Goal: Task Accomplishment & Management: Use online tool/utility

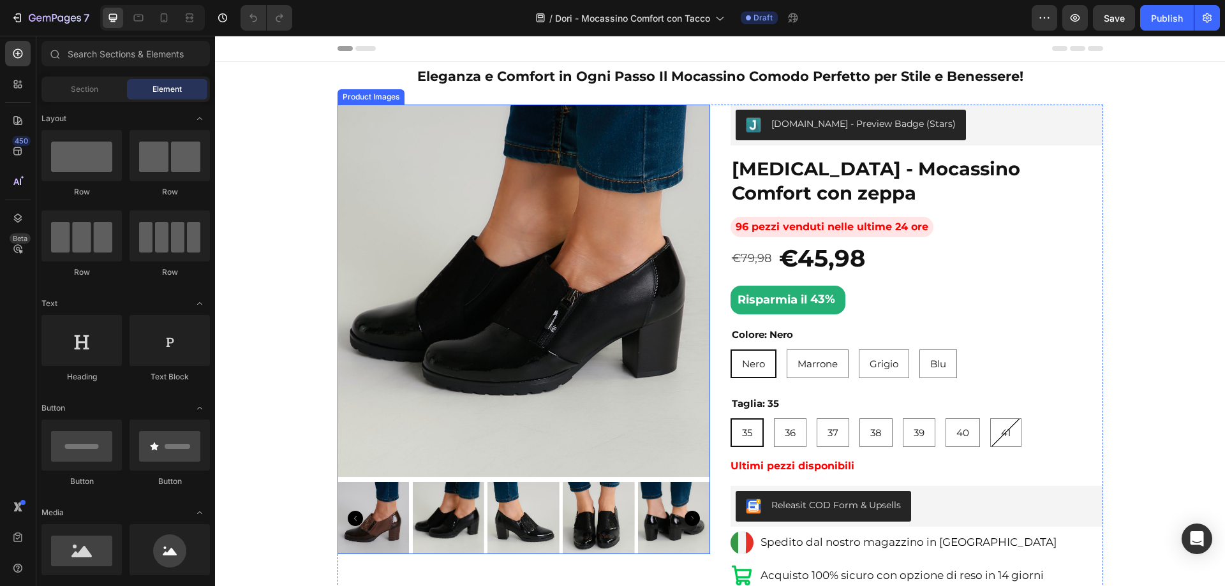
click at [566, 245] on img at bounding box center [523, 291] width 373 height 373
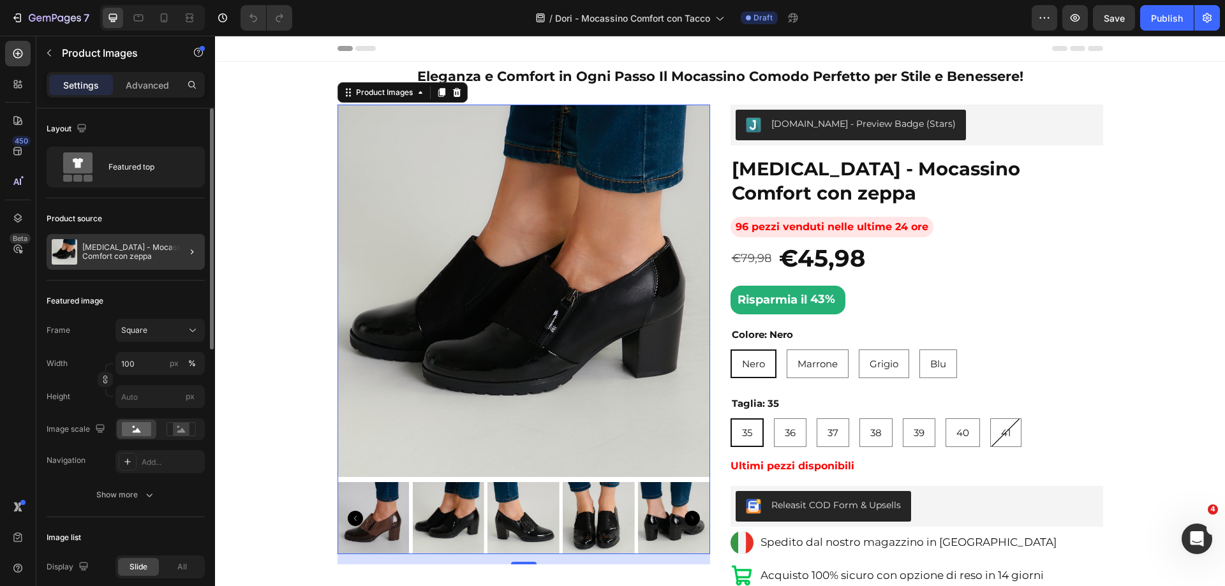
click at [178, 253] on div at bounding box center [187, 252] width 36 height 36
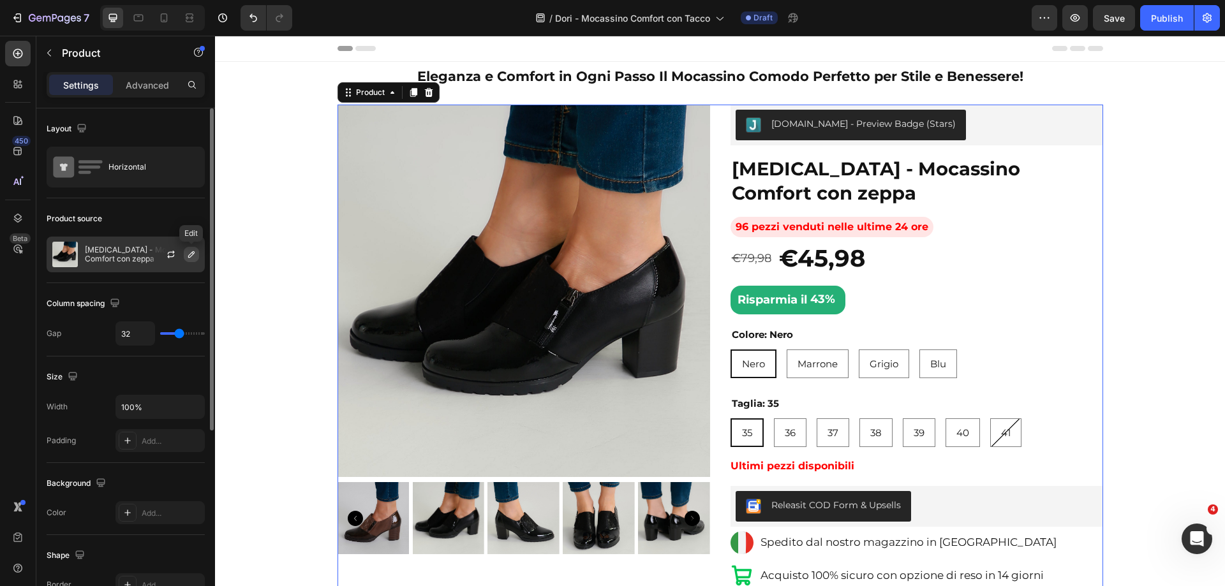
click at [195, 255] on icon "button" at bounding box center [191, 254] width 10 height 10
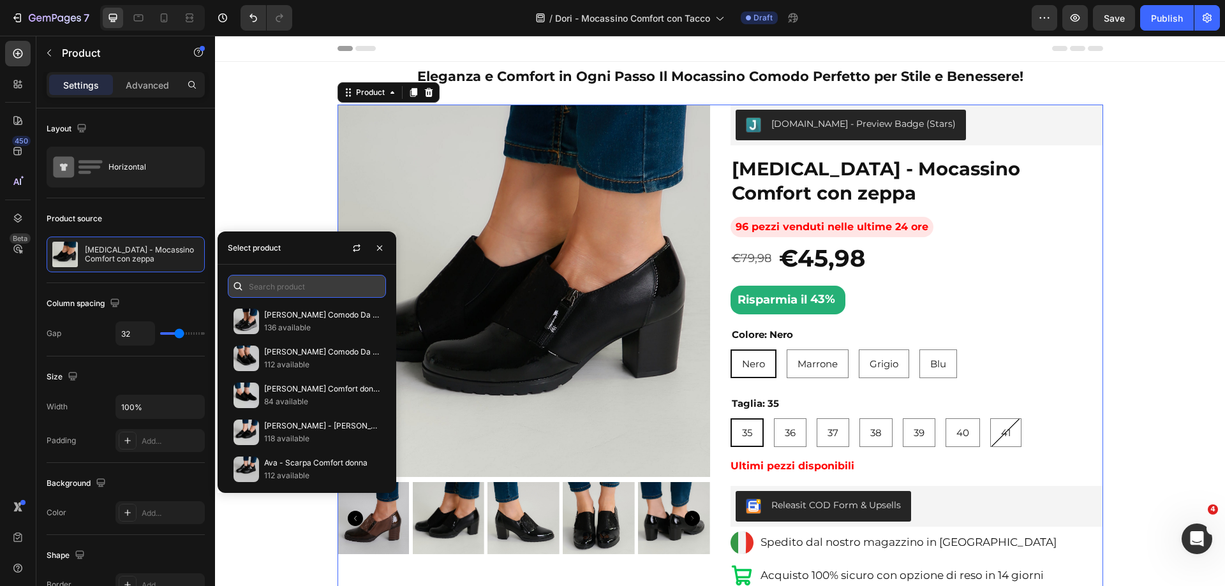
click at [270, 279] on input "text" at bounding box center [307, 286] width 158 height 23
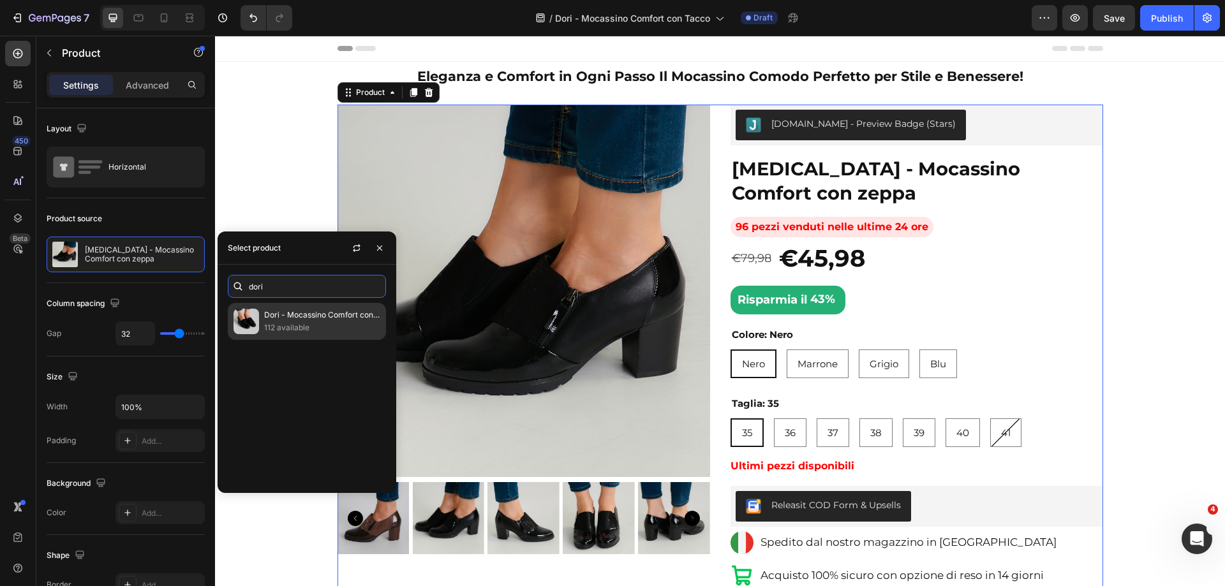
type input "dori"
click at [331, 321] on p "112 available" at bounding box center [322, 327] width 116 height 13
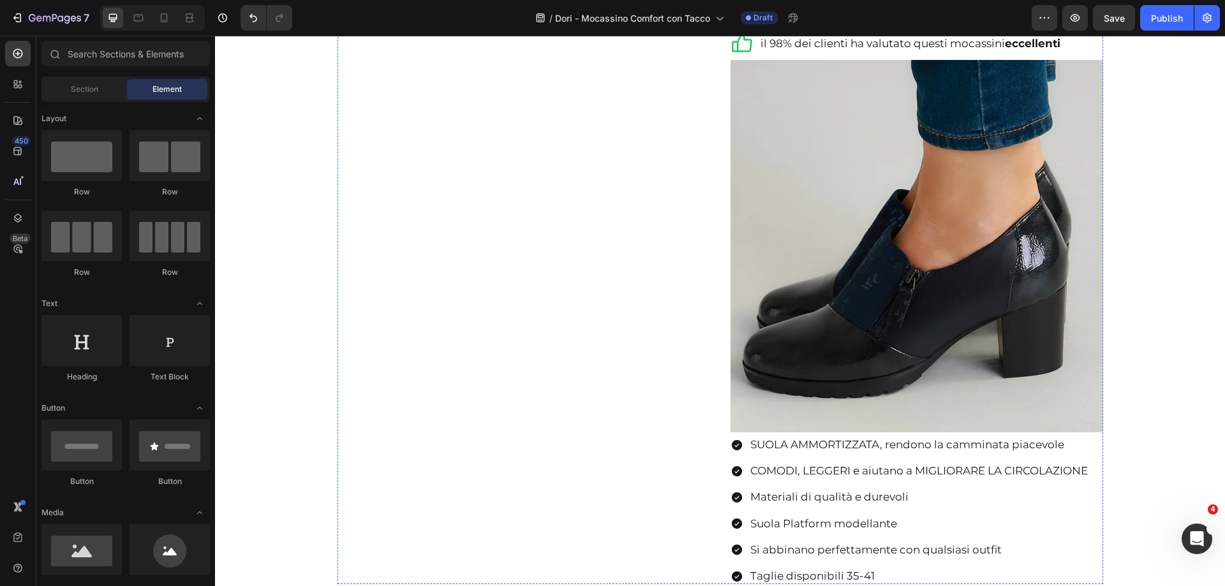
scroll to position [638, 0]
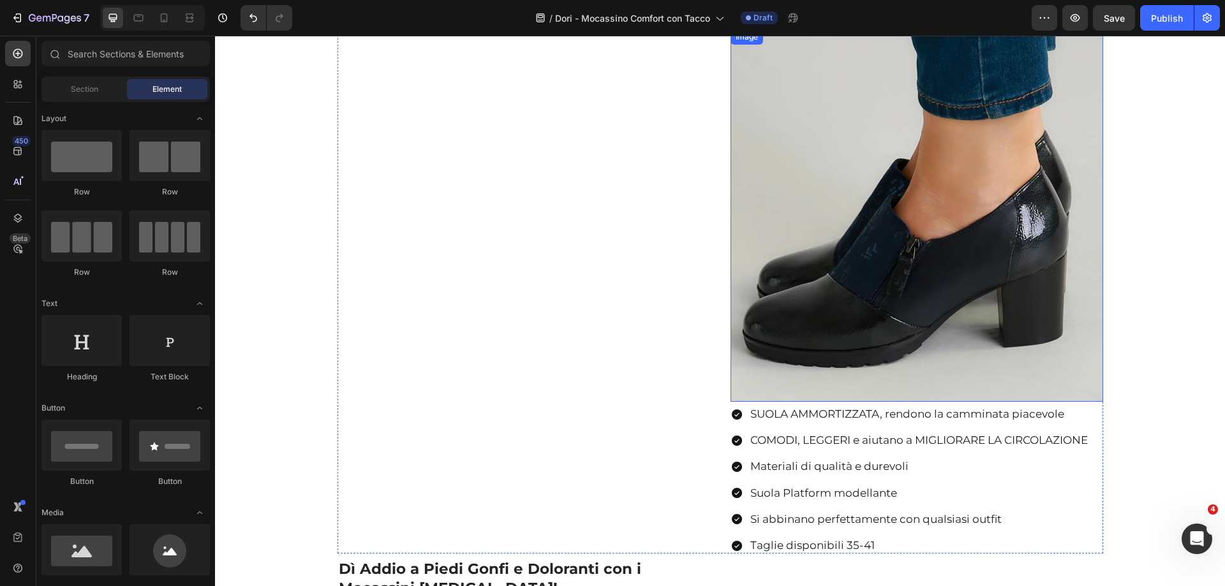
click at [855, 245] on img at bounding box center [916, 215] width 373 height 373
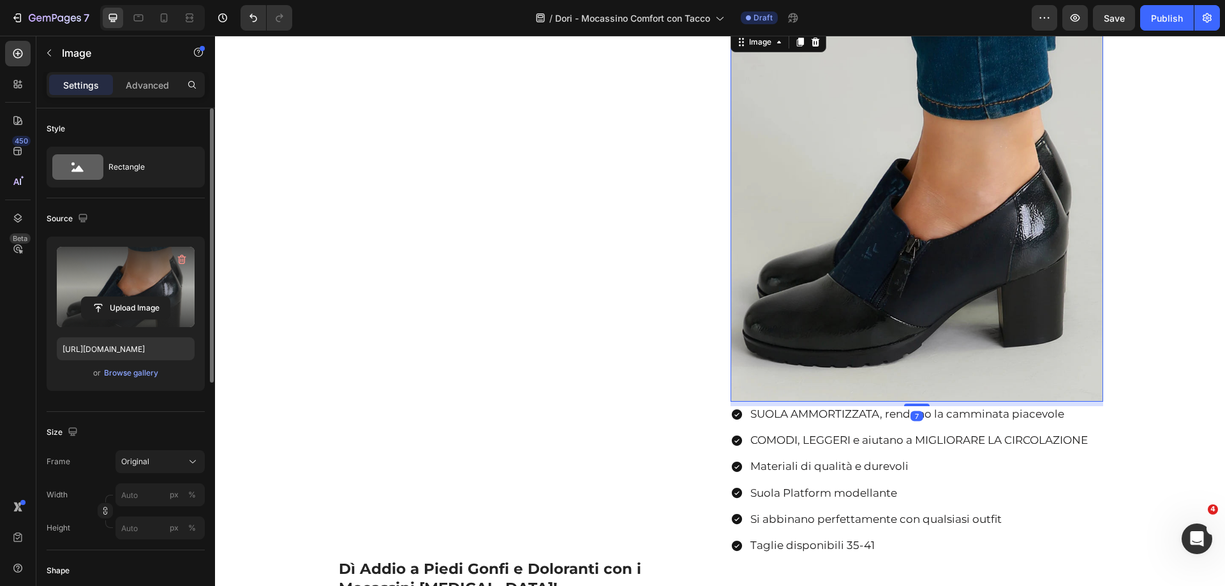
click at [107, 275] on label at bounding box center [126, 287] width 138 height 80
click at [107, 297] on input "file" at bounding box center [126, 308] width 88 height 22
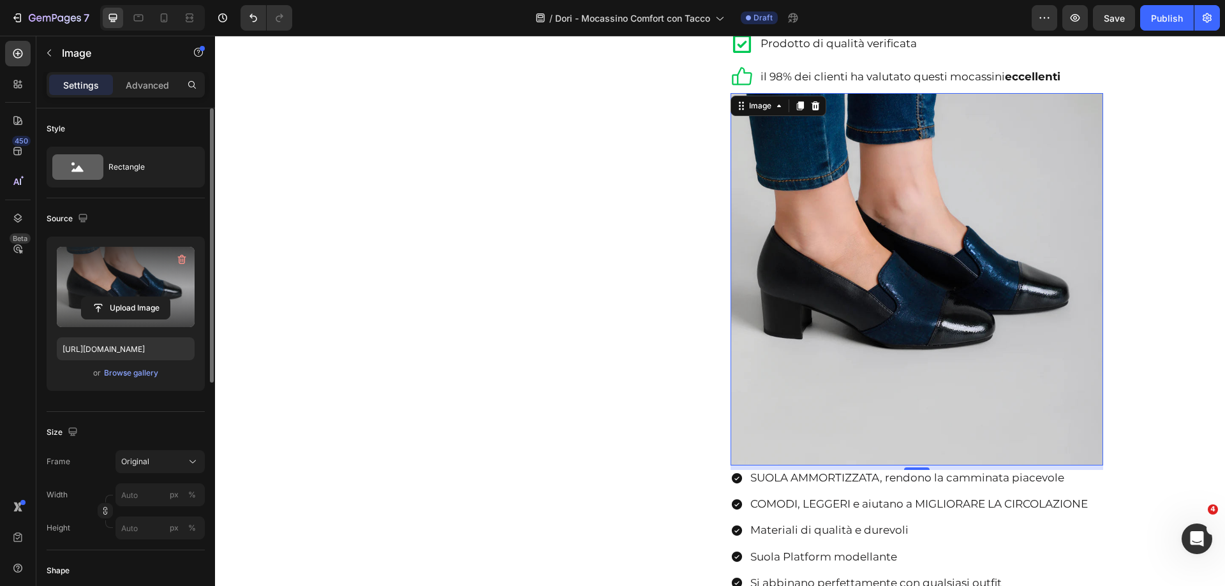
scroll to position [765, 0]
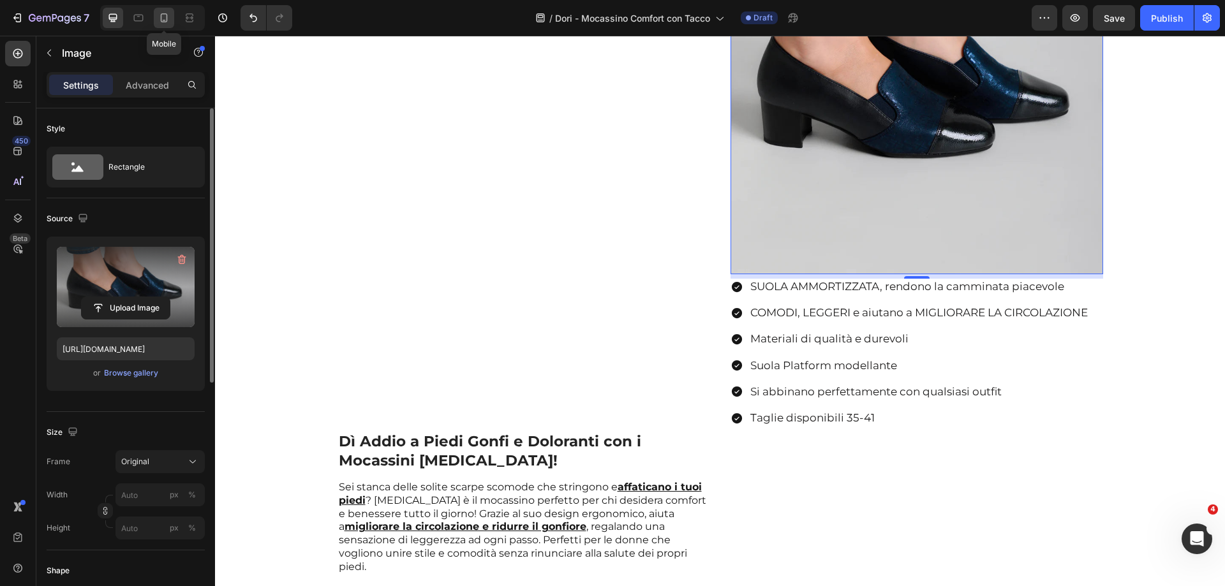
click at [165, 14] on icon at bounding box center [164, 17] width 7 height 9
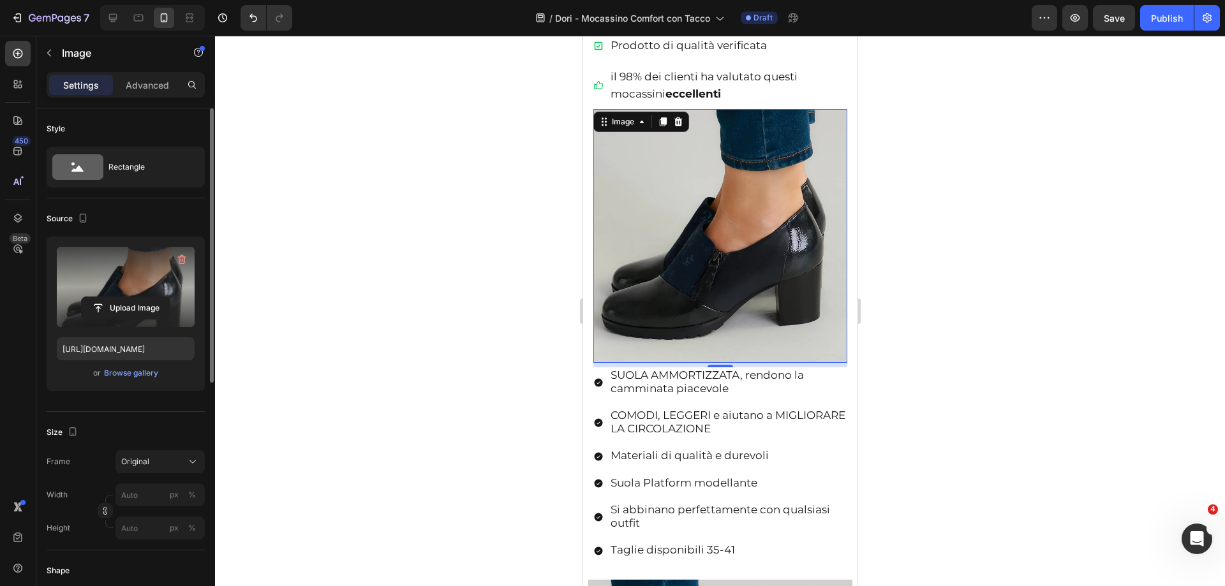
scroll to position [963, 0]
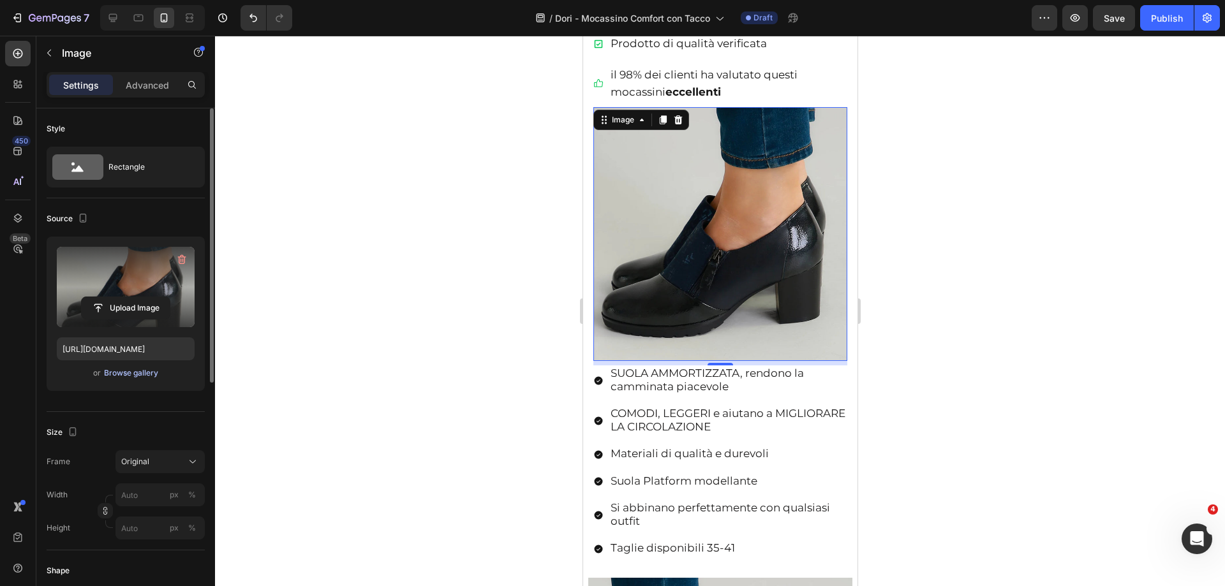
click at [121, 372] on div "Browse gallery" at bounding box center [131, 372] width 54 height 11
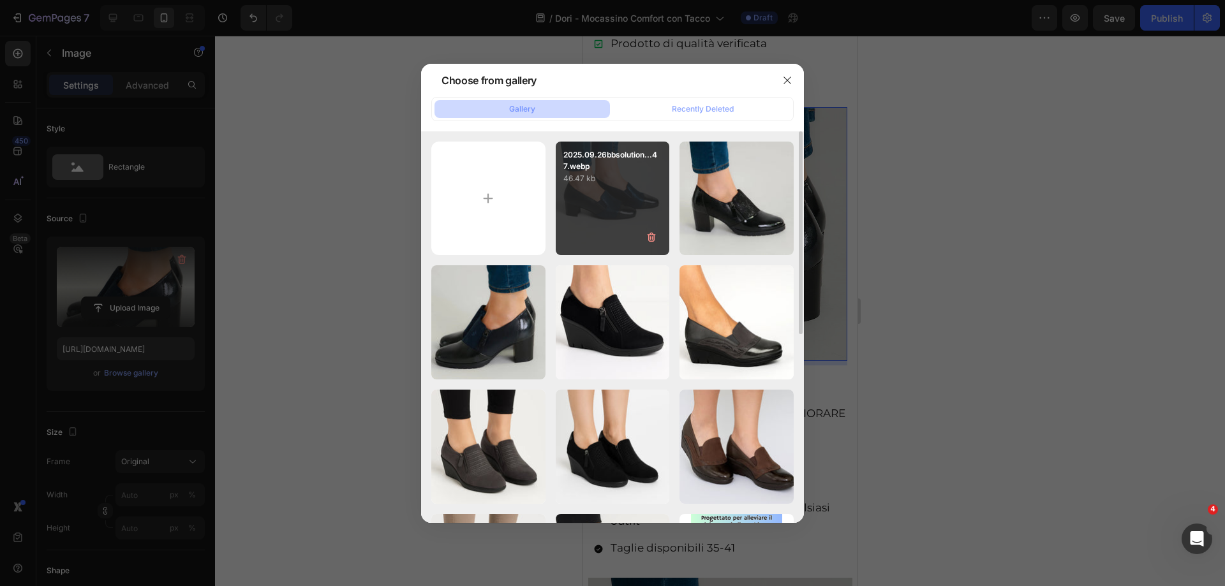
click at [606, 230] on div "2025.09.26bbsolution...47.webp 46.47 kb" at bounding box center [613, 199] width 114 height 114
type input "[URL][DOMAIN_NAME]"
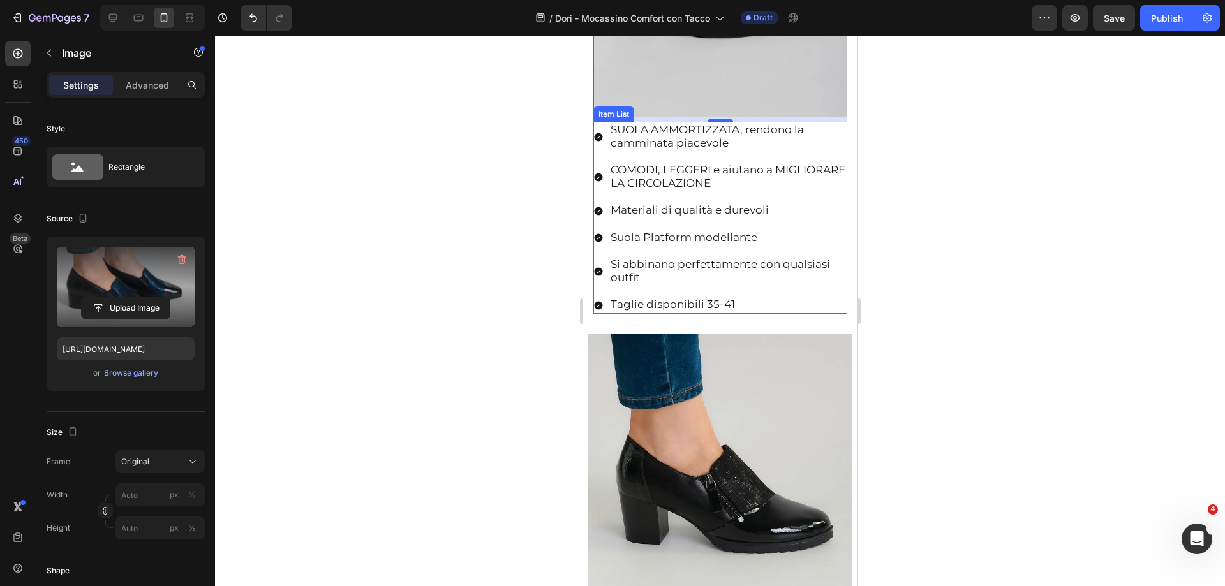
scroll to position [1282, 0]
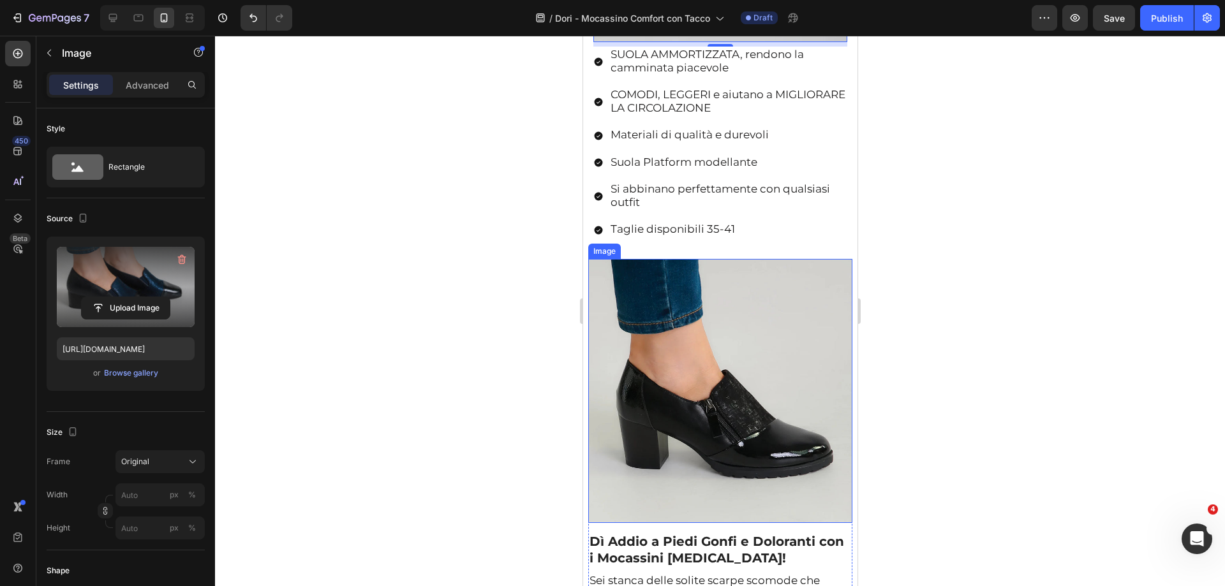
click at [730, 297] on img at bounding box center [719, 391] width 264 height 264
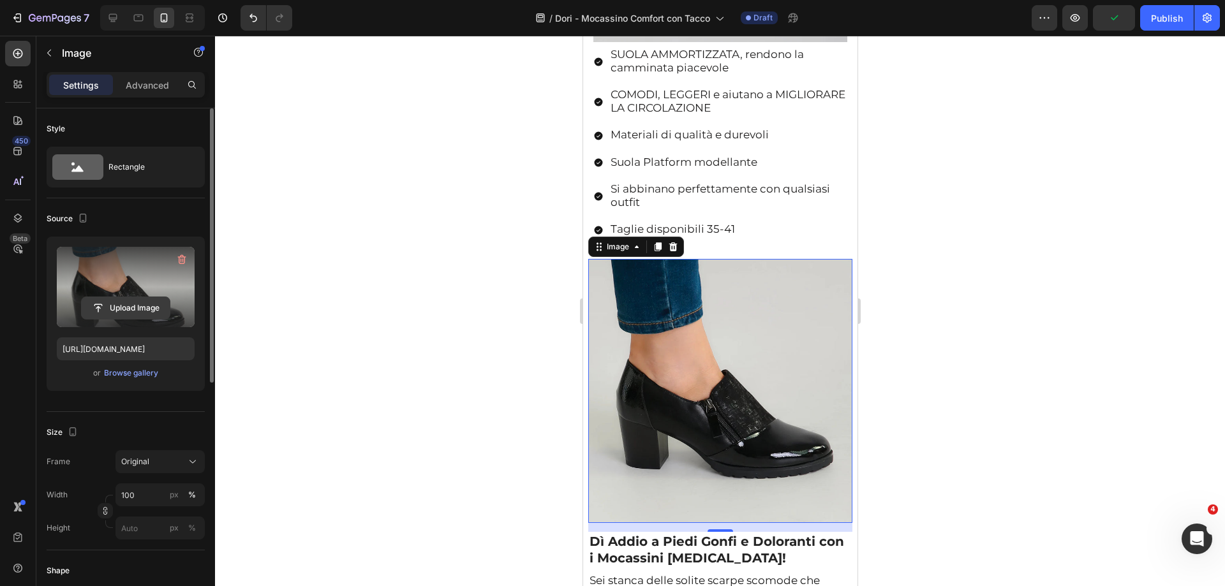
click at [106, 315] on input "file" at bounding box center [126, 308] width 88 height 22
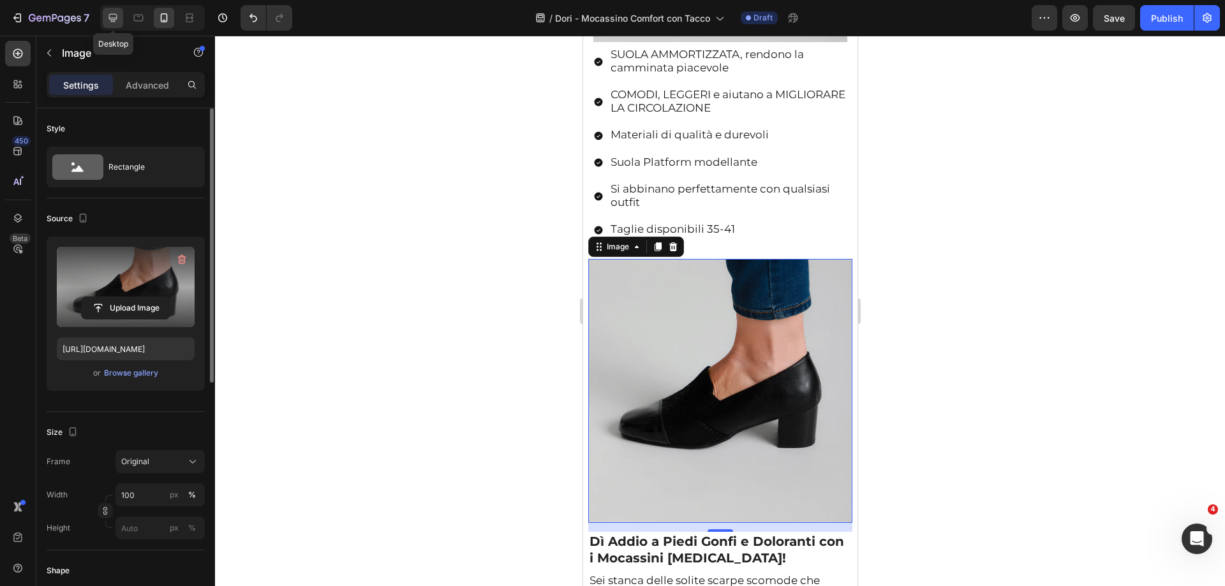
click at [114, 17] on icon at bounding box center [113, 17] width 13 height 13
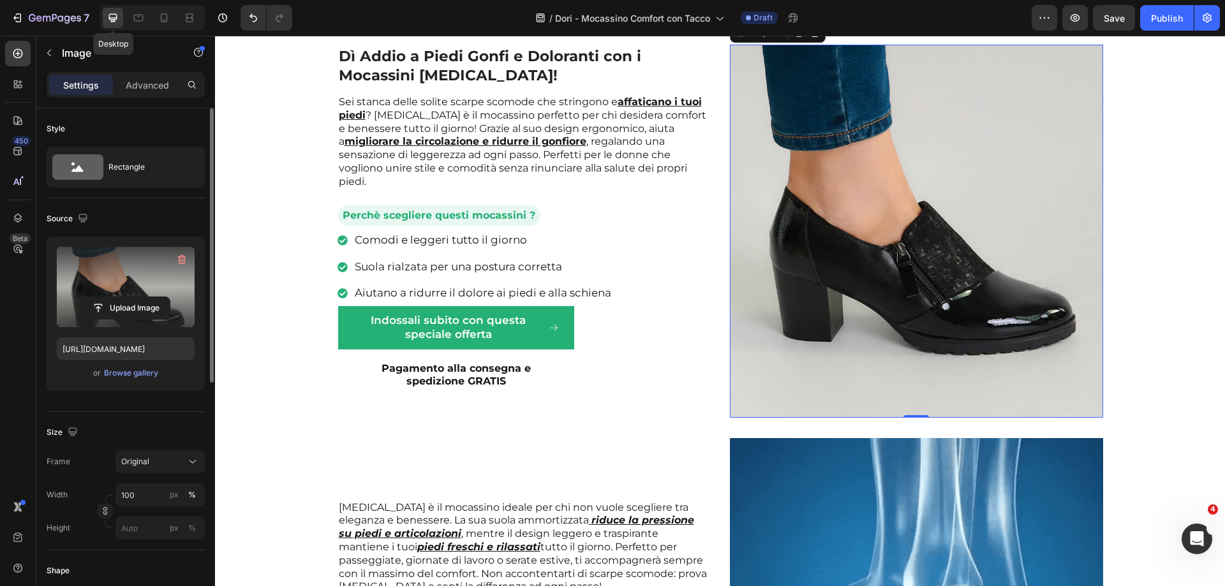
scroll to position [1116, 0]
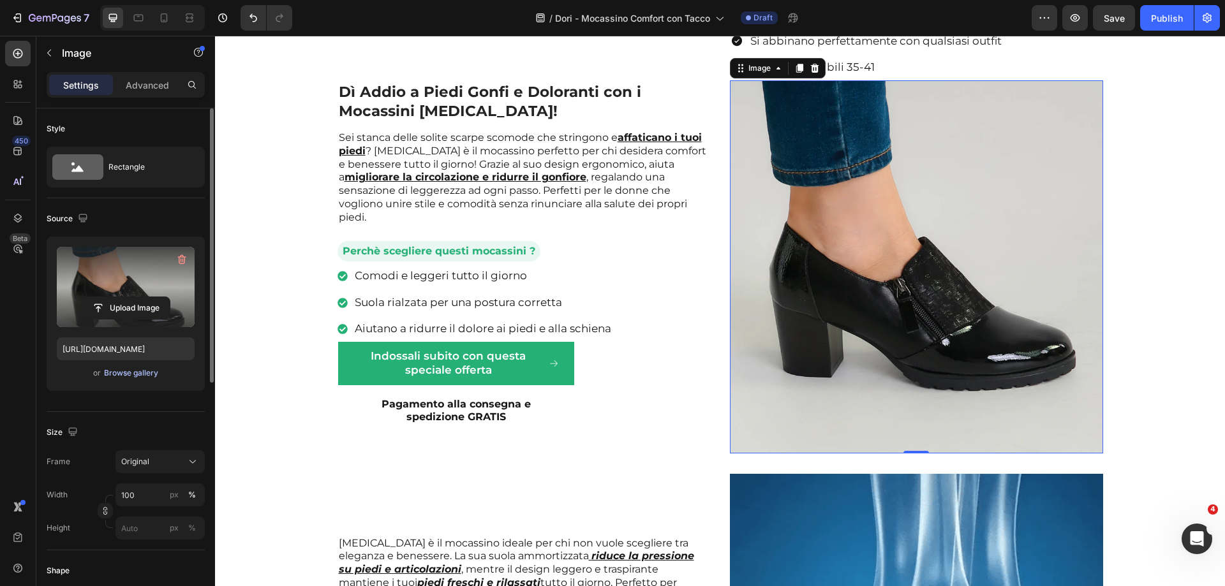
click at [138, 374] on div "Browse gallery" at bounding box center [131, 372] width 54 height 11
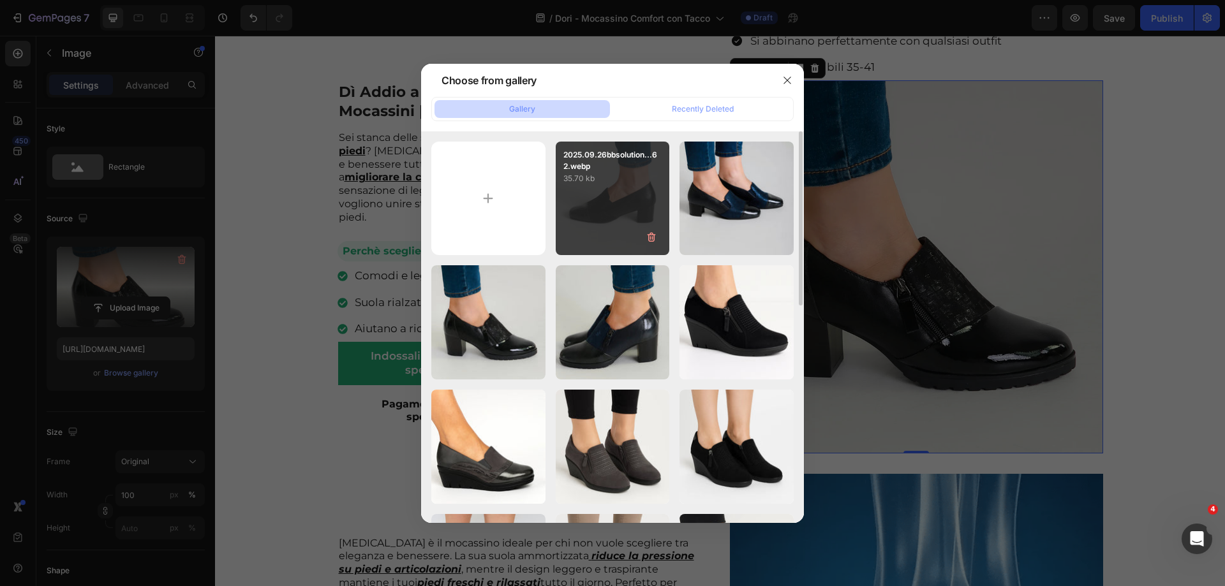
click at [606, 226] on div "2025.09.26bbsolution...62.webp 35.70 kb" at bounding box center [613, 199] width 114 height 114
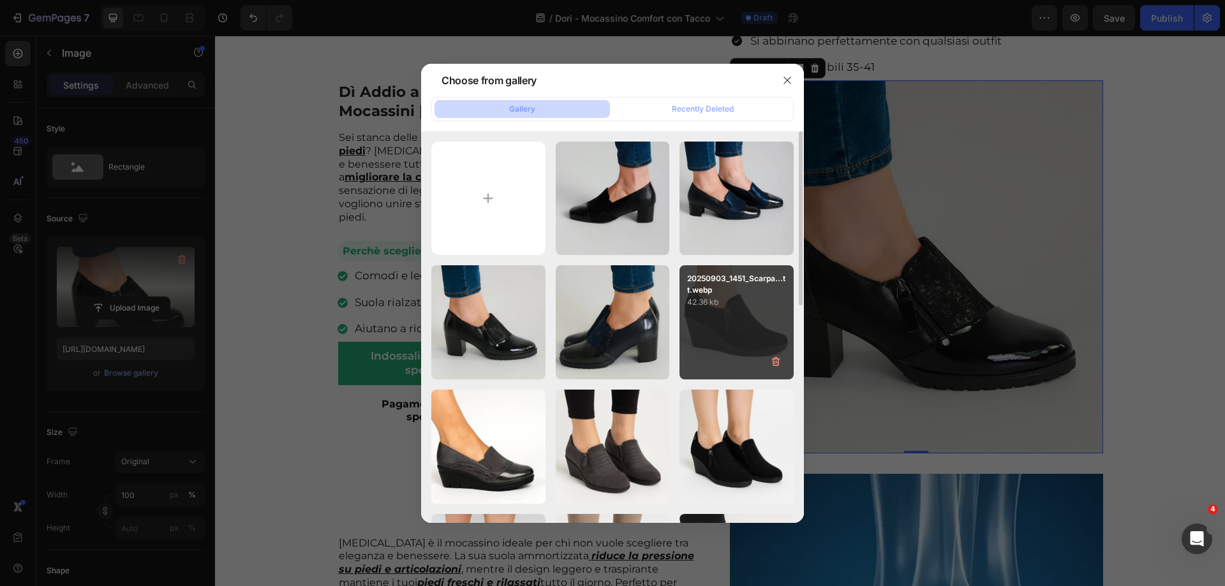
type input "[URL][DOMAIN_NAME]"
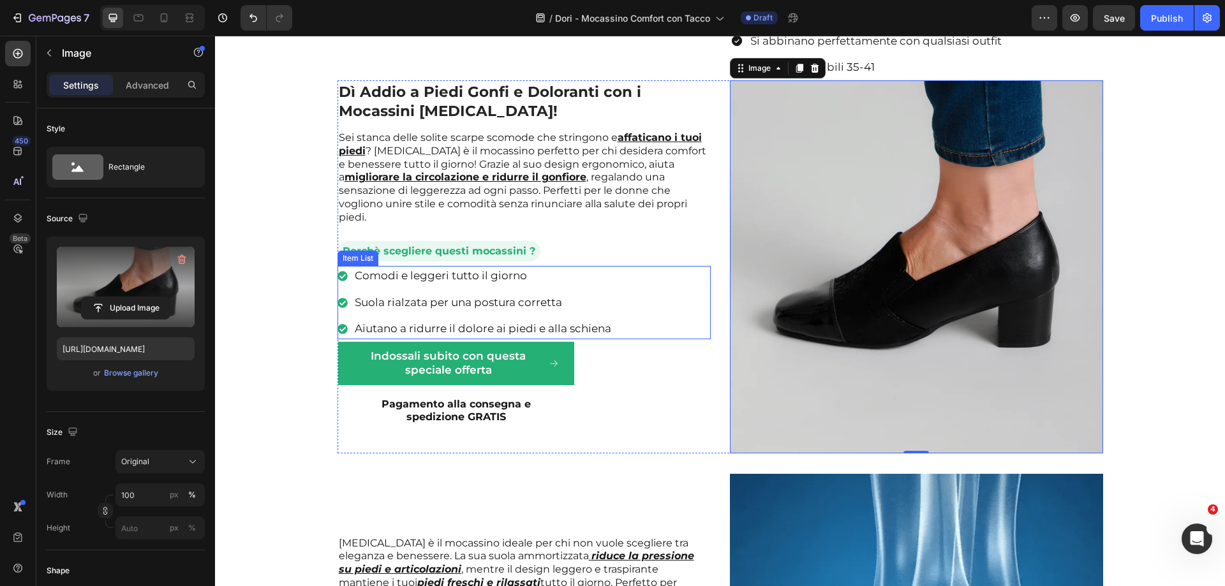
scroll to position [989, 0]
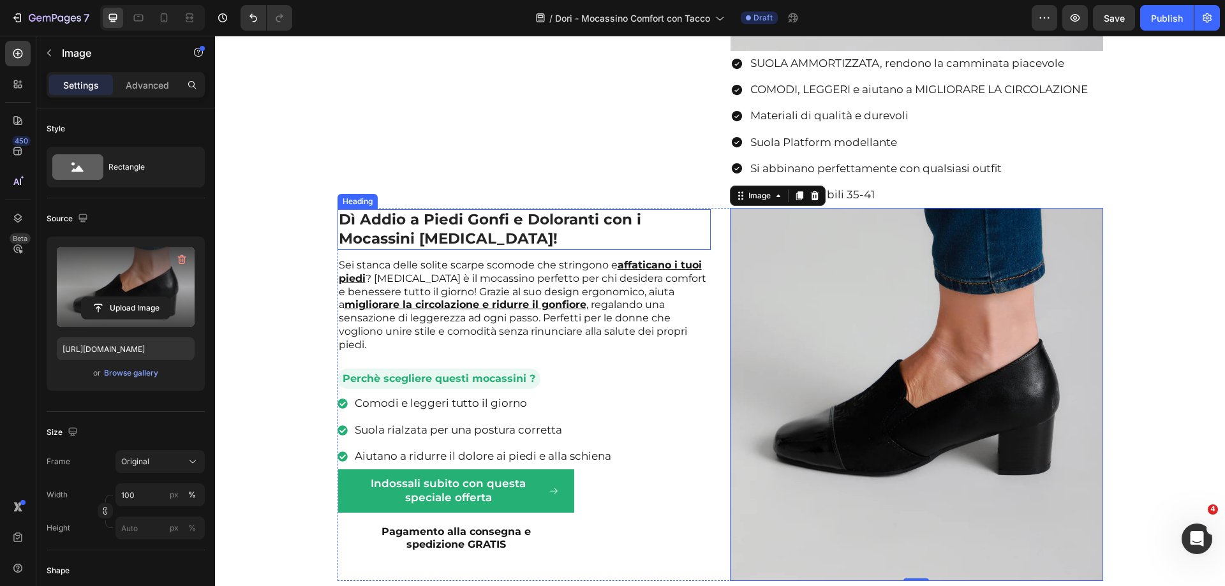
click at [447, 235] on strong "Dì Addio a Piedi Gonfi e Doloranti con i Mocassini [MEDICAL_DATA]!" at bounding box center [490, 228] width 302 height 37
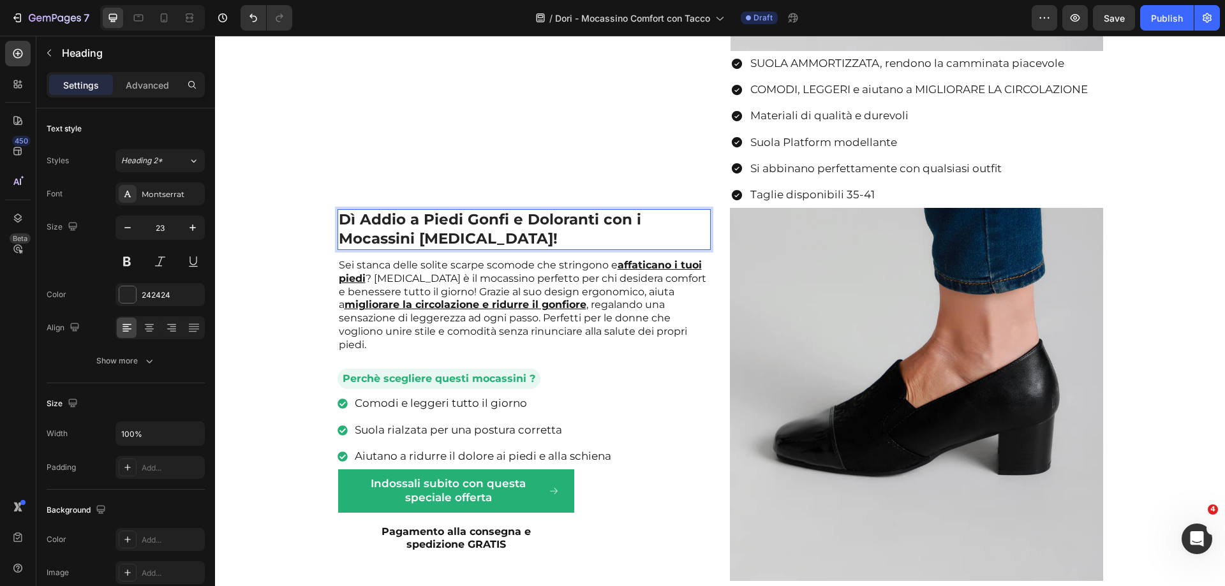
click at [435, 232] on strong "Dì Addio a Piedi Gonfi e Doloranti con i Mocassini [MEDICAL_DATA]!" at bounding box center [490, 228] width 302 height 37
click at [436, 267] on p "Sei stanca delle solite scarpe scomode che stringono e affaticano i tuoi piedi …" at bounding box center [524, 305] width 371 height 93
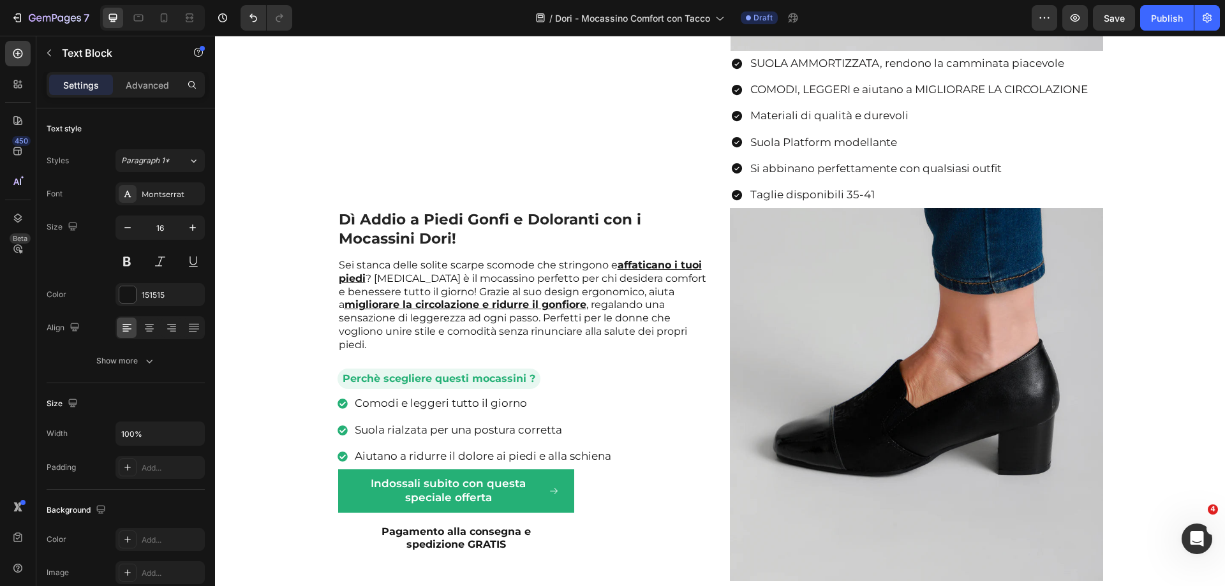
click at [510, 282] on p "Sei stanca delle solite scarpe scomode che stringono e affaticano i tuoi piedi …" at bounding box center [524, 305] width 371 height 93
click at [378, 279] on p "Sei stanca delle solite scarpe scomode che stringono e affaticano i tuoi piedi …" at bounding box center [524, 305] width 371 height 93
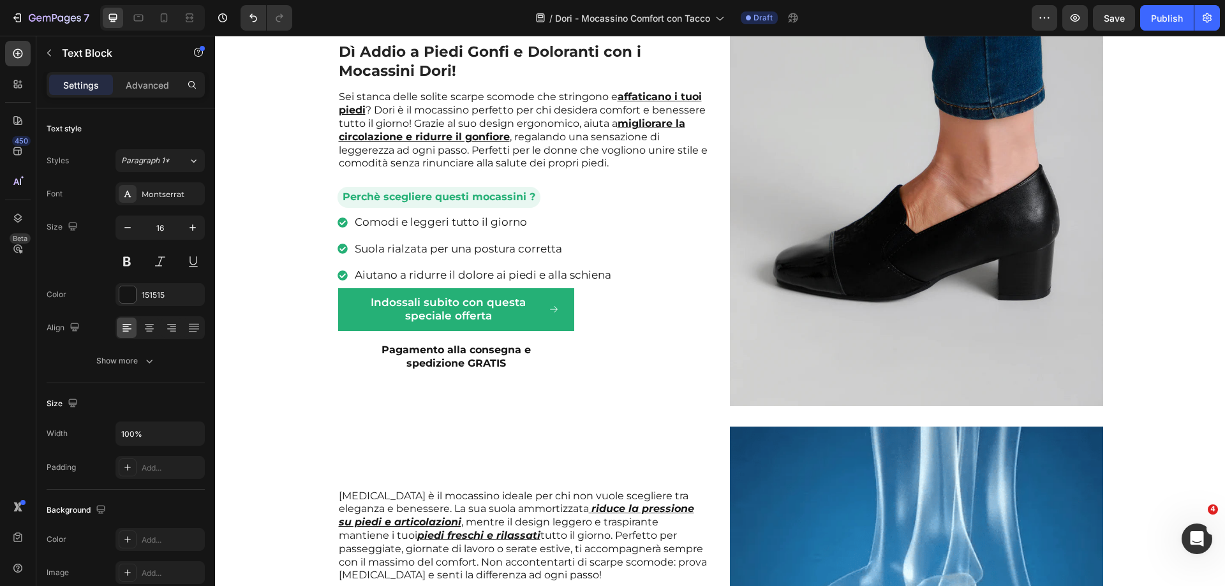
scroll to position [1442, 0]
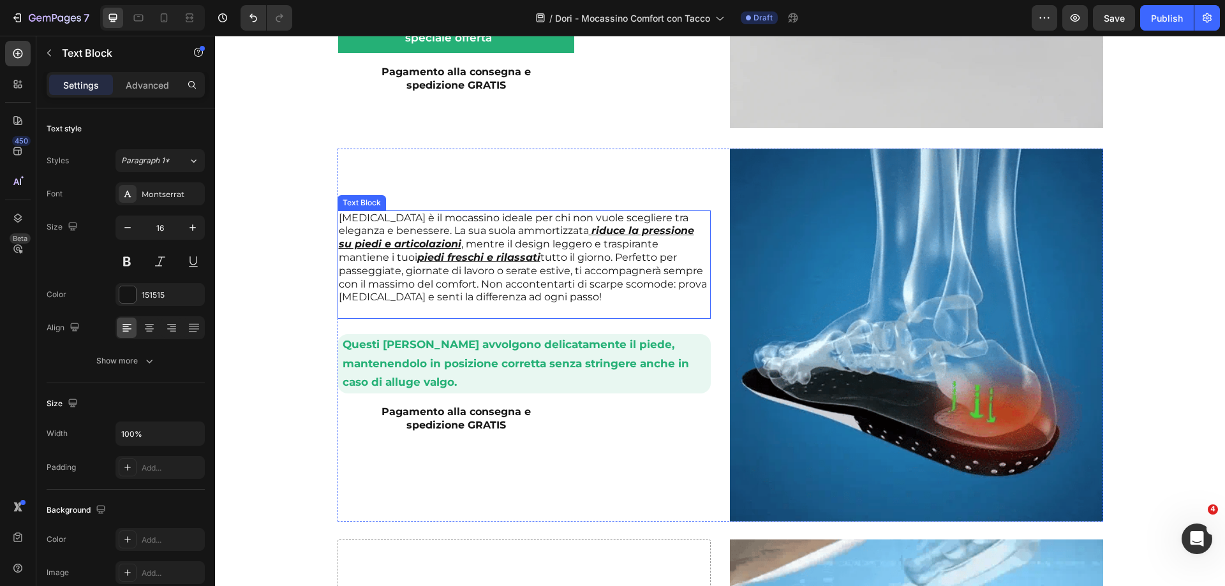
click at [362, 223] on p "[MEDICAL_DATA] è il mocassino ideale per chi non vuole scegliere tra eleganza e…" at bounding box center [524, 258] width 371 height 93
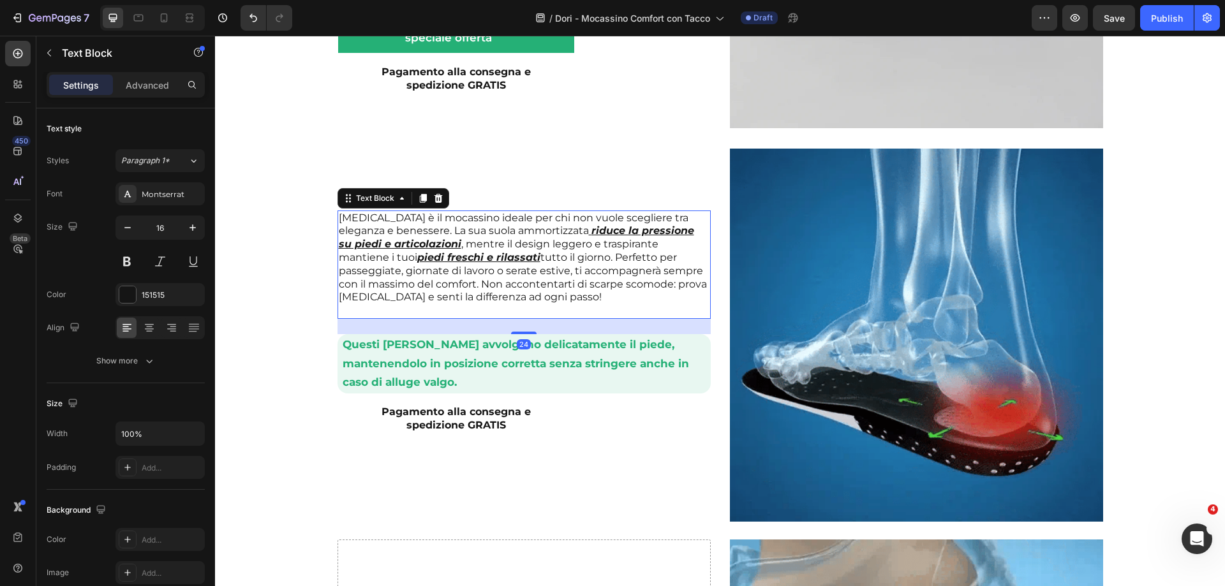
click at [362, 223] on p "[MEDICAL_DATA] è il mocassino ideale per chi non vuole scegliere tra eleganza e…" at bounding box center [524, 258] width 371 height 93
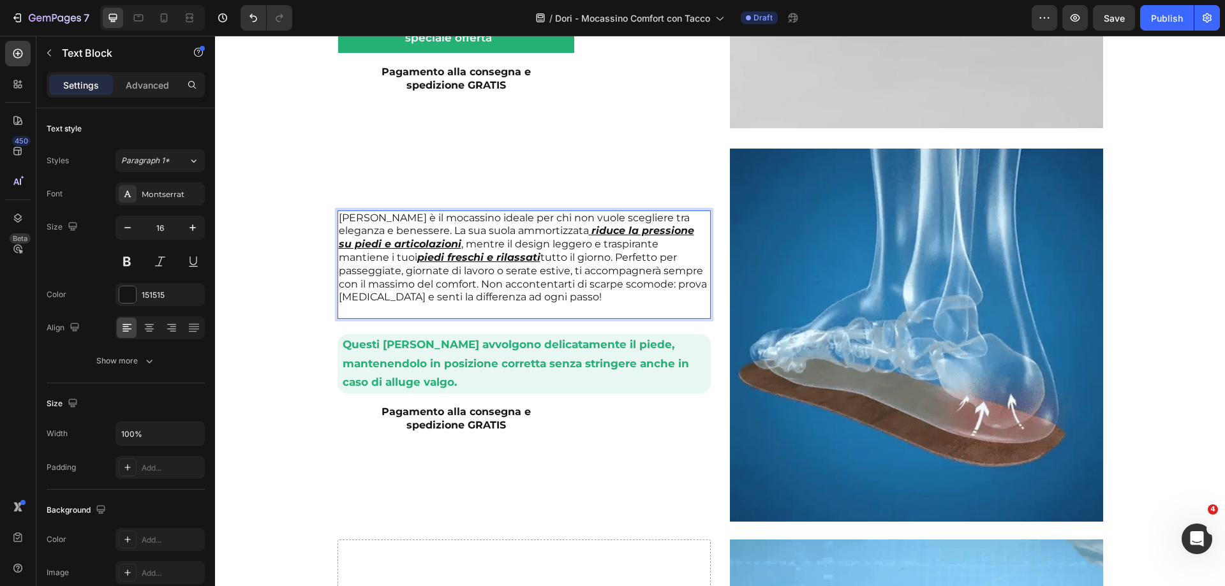
click at [348, 219] on p "[PERSON_NAME] è il mocassino ideale per chi non vuole scegliere tra eleganza e …" at bounding box center [524, 258] width 371 height 93
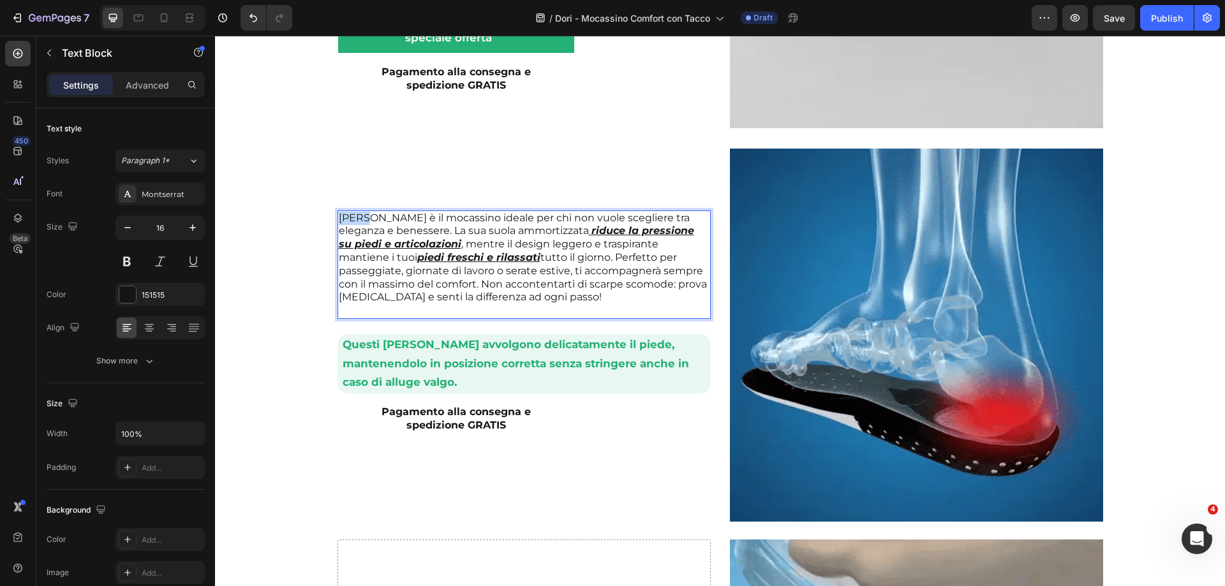
click at [348, 219] on p "[PERSON_NAME] è il mocassino ideale per chi non vuole scegliere tra eleganza e …" at bounding box center [524, 258] width 371 height 93
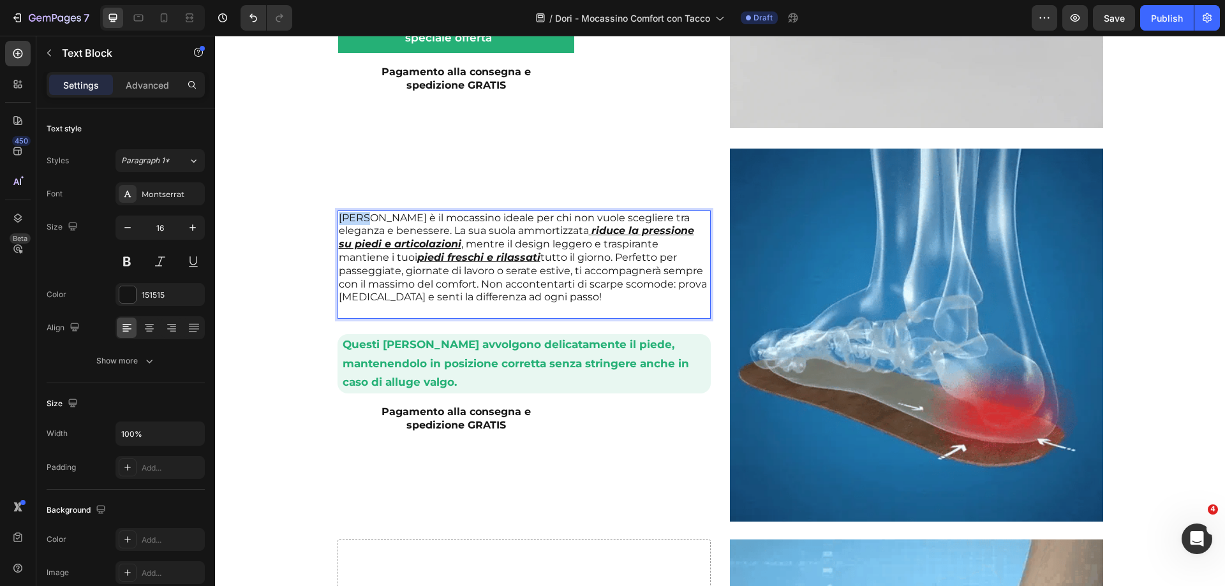
copy p "Dori"
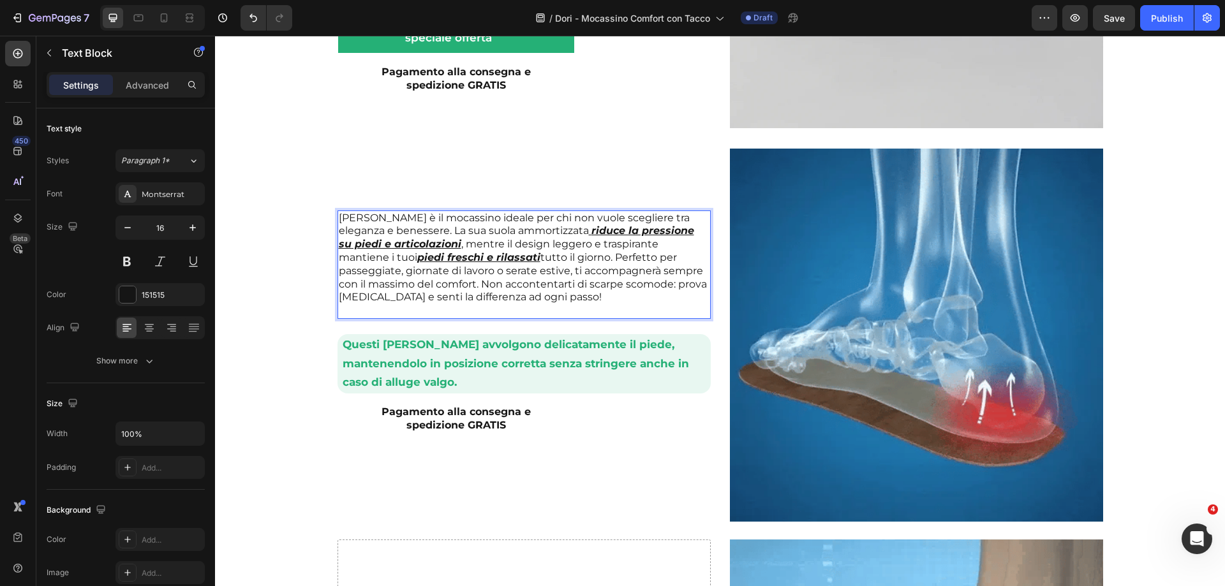
click at [358, 297] on p "[PERSON_NAME] è il mocassino ideale per chi non vuole scegliere tra eleganza e …" at bounding box center [524, 258] width 371 height 93
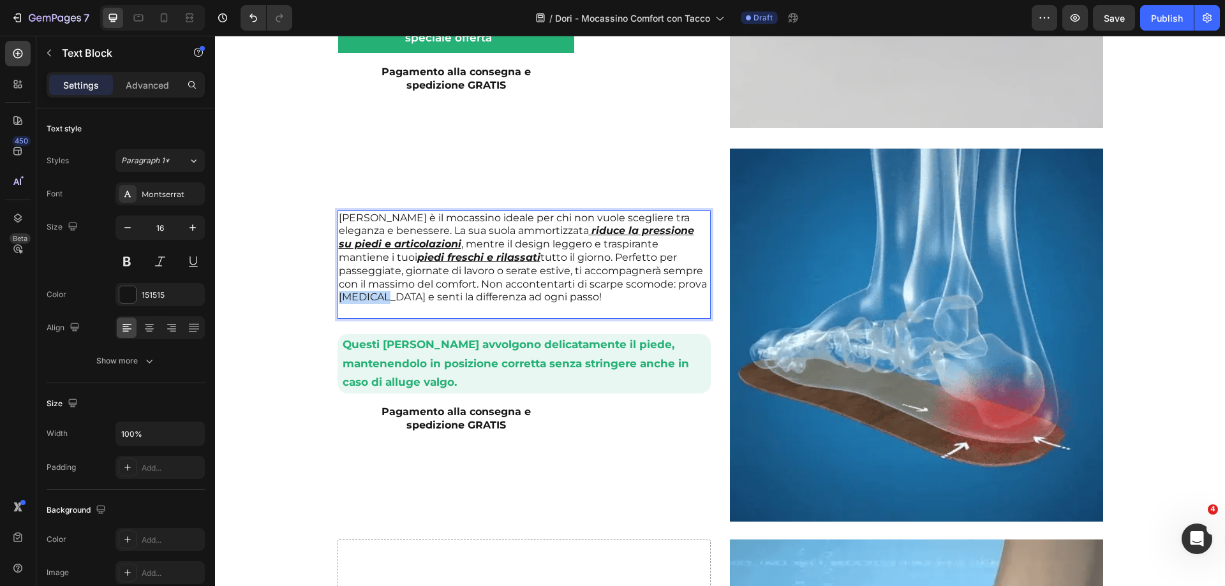
click at [358, 297] on p "[PERSON_NAME] è il mocassino ideale per chi non vuole scegliere tra eleganza e …" at bounding box center [524, 258] width 371 height 93
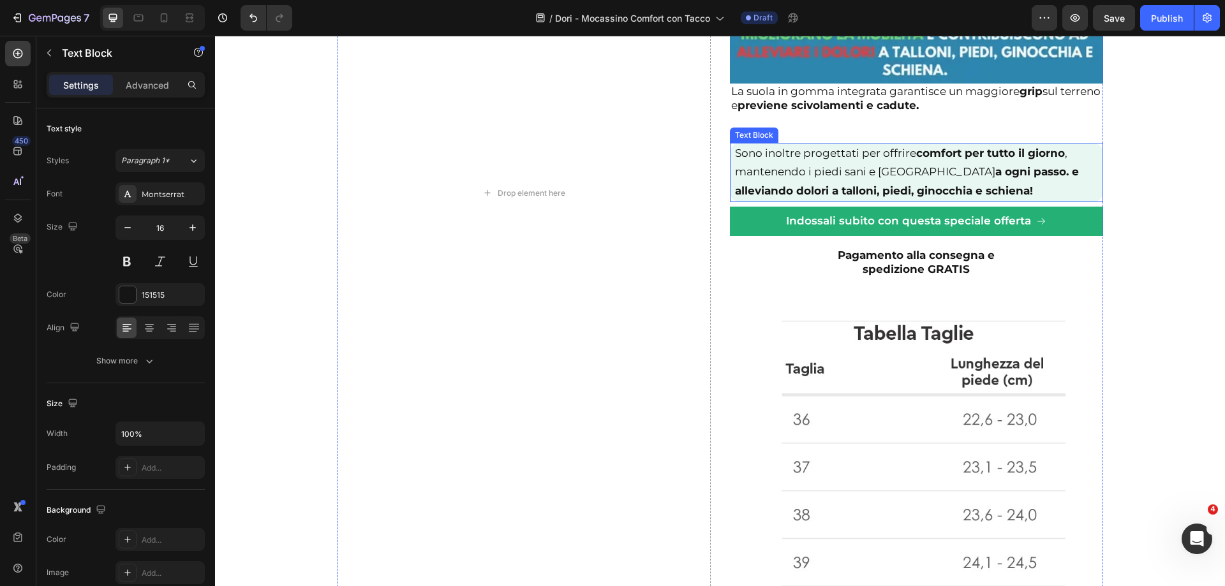
scroll to position [2590, 0]
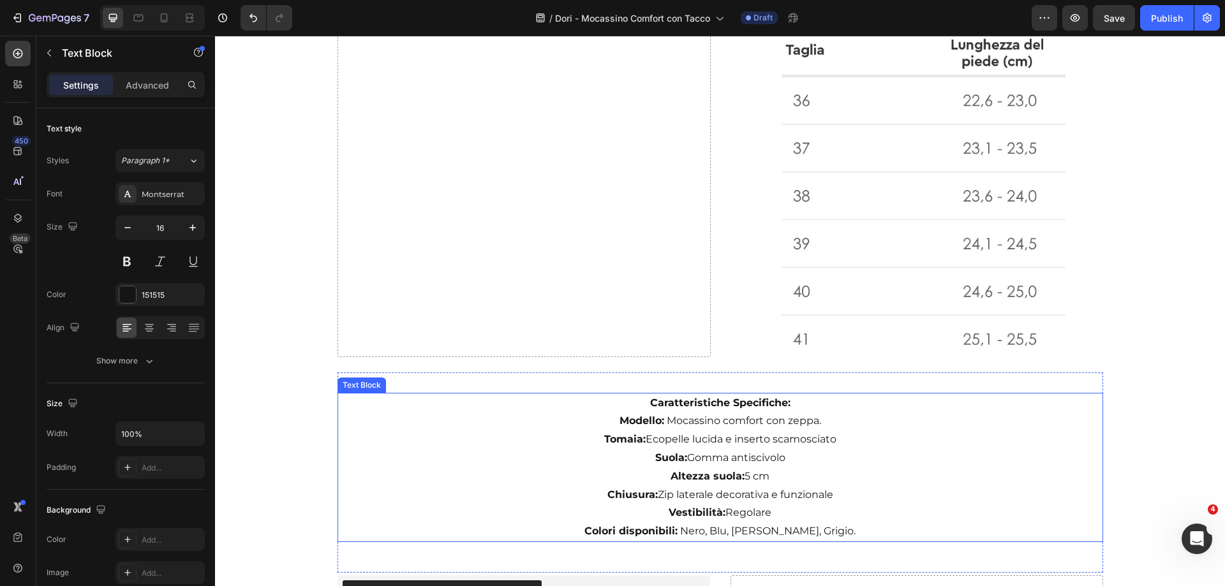
click at [768, 433] on span "Ecopelle lucida e inserto scamosciato" at bounding box center [741, 439] width 191 height 12
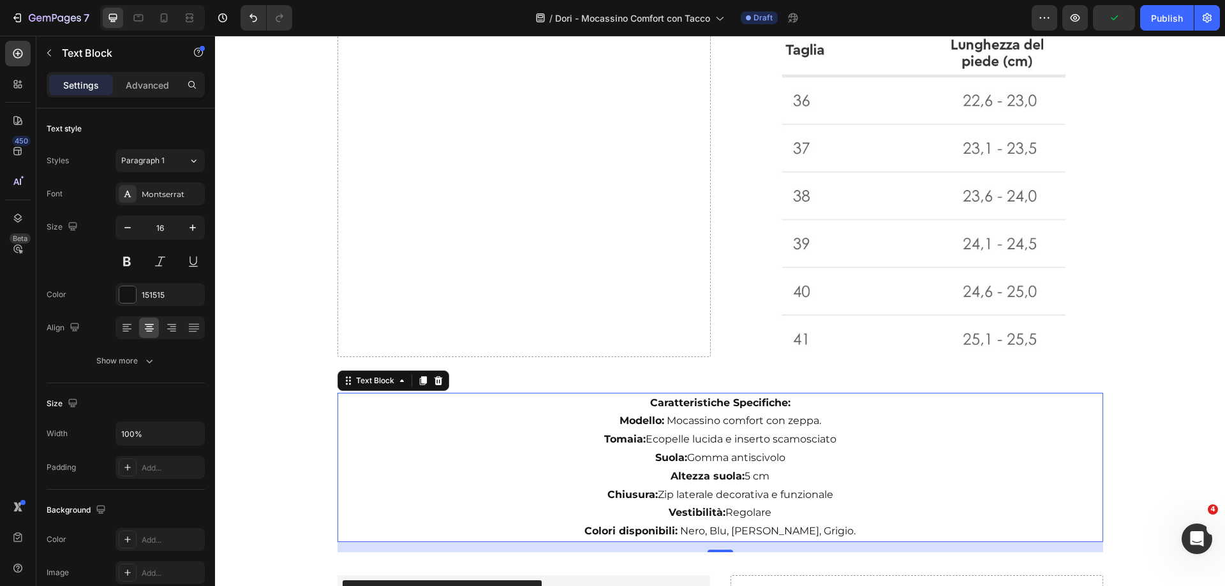
click at [801, 425] on p "Modello: Mocassino comfort con zeppa." at bounding box center [720, 421] width 763 height 18
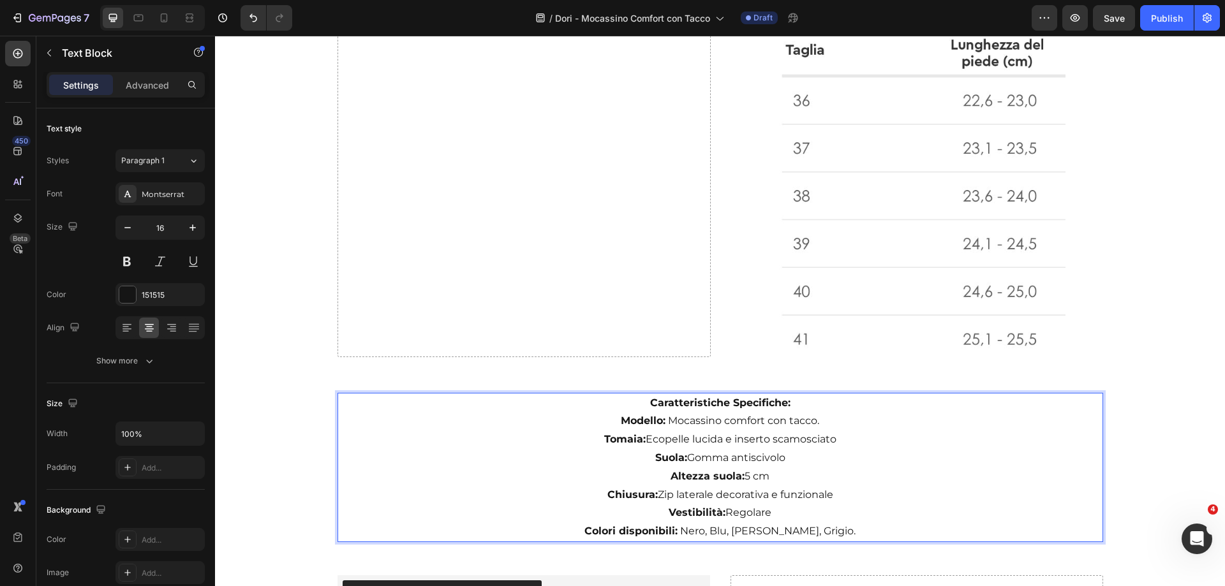
click at [755, 466] on p "Suola: Gomma antiscivolo" at bounding box center [720, 458] width 763 height 18
click at [755, 480] on span "5 cm" at bounding box center [756, 476] width 25 height 12
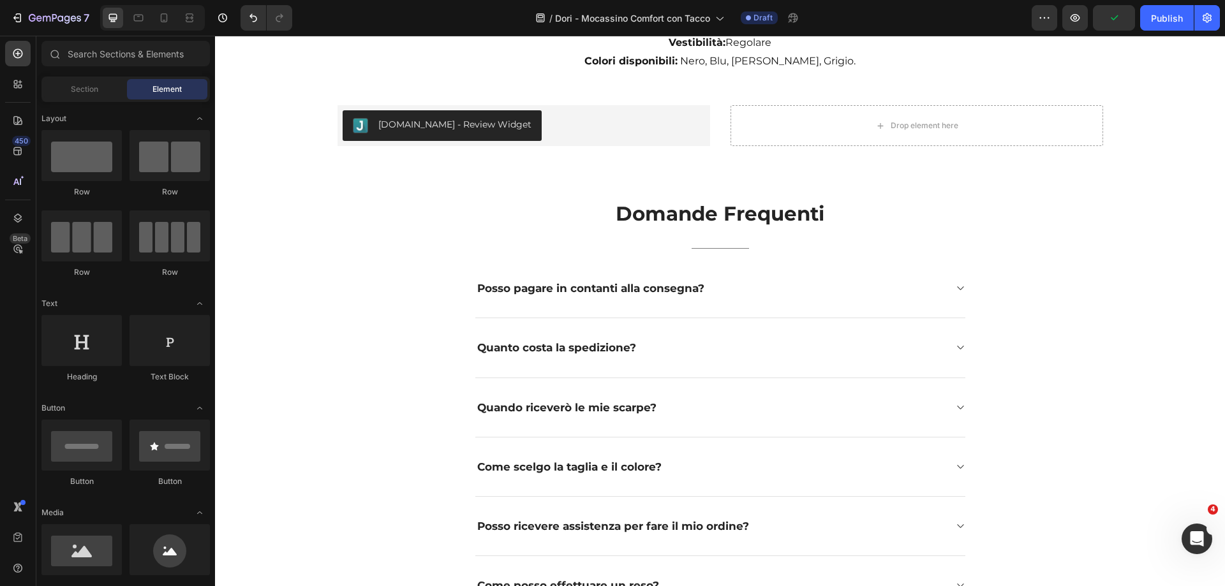
scroll to position [2684, 0]
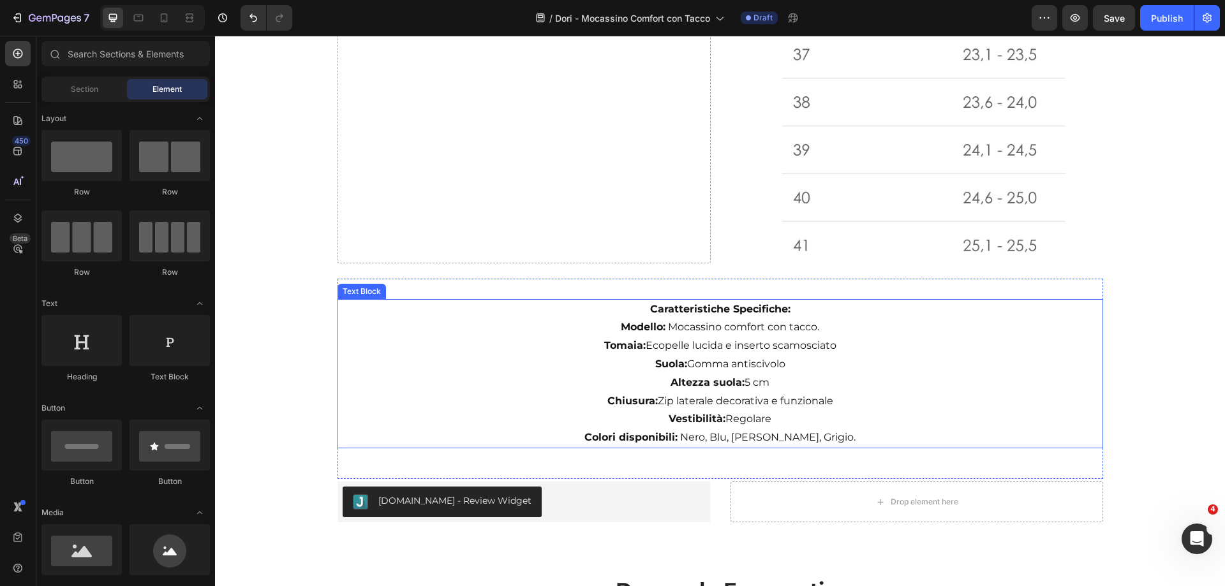
click at [767, 400] on span "Zip laterale decorativa e funzionale" at bounding box center [745, 401] width 175 height 12
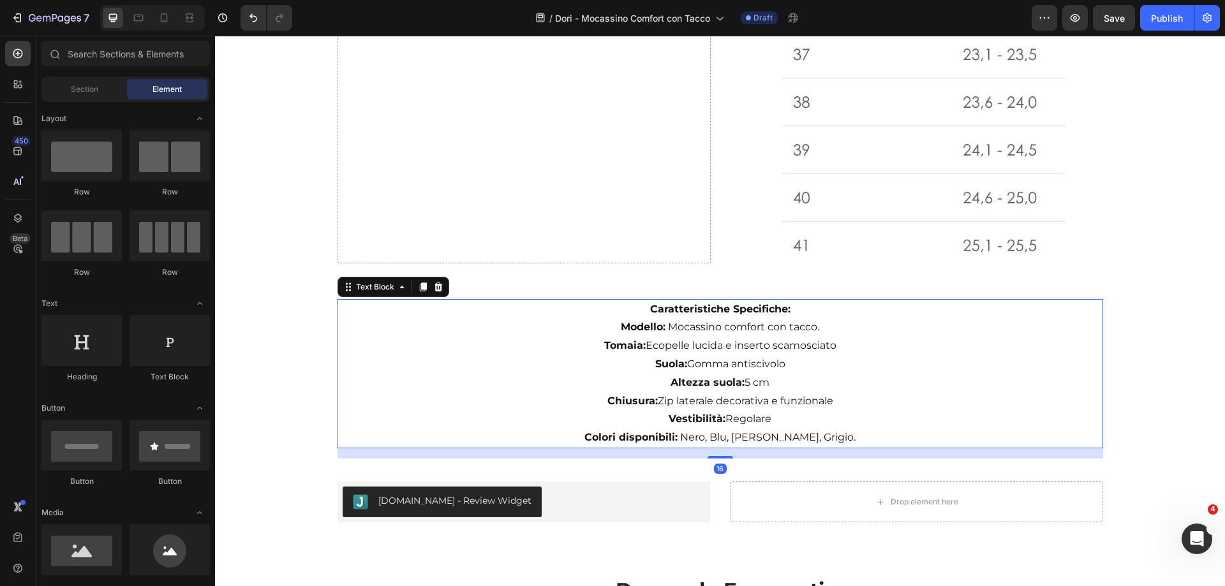
click at [767, 400] on span "Zip laterale decorativa e funzionale" at bounding box center [745, 401] width 175 height 12
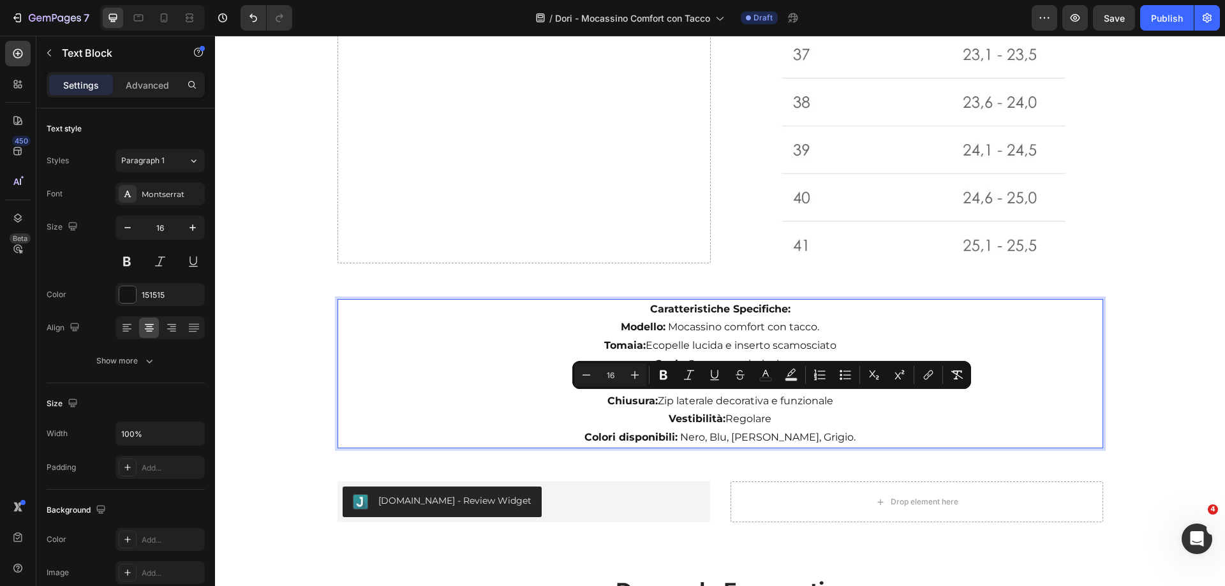
click at [795, 410] on p "Chiusura: Zip laterale decorativa e funzionale" at bounding box center [720, 401] width 763 height 18
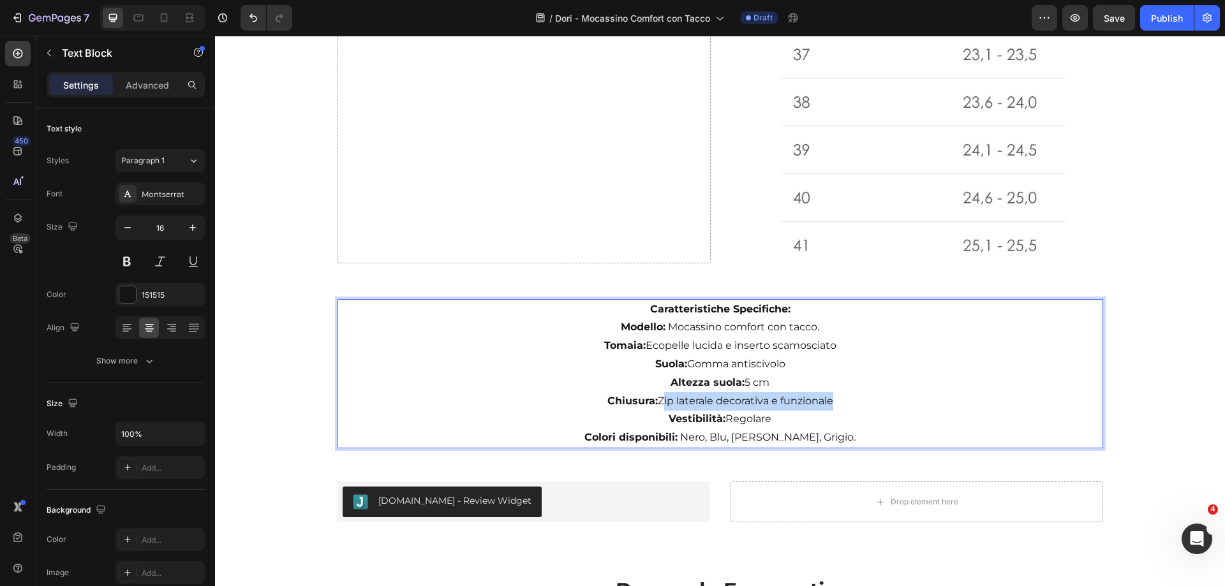
drag, startPoint x: 827, startPoint y: 406, endPoint x: 654, endPoint y: 399, distance: 172.3
click at [658, 399] on span "Zip laterale decorativa e funzionale" at bounding box center [745, 401] width 175 height 12
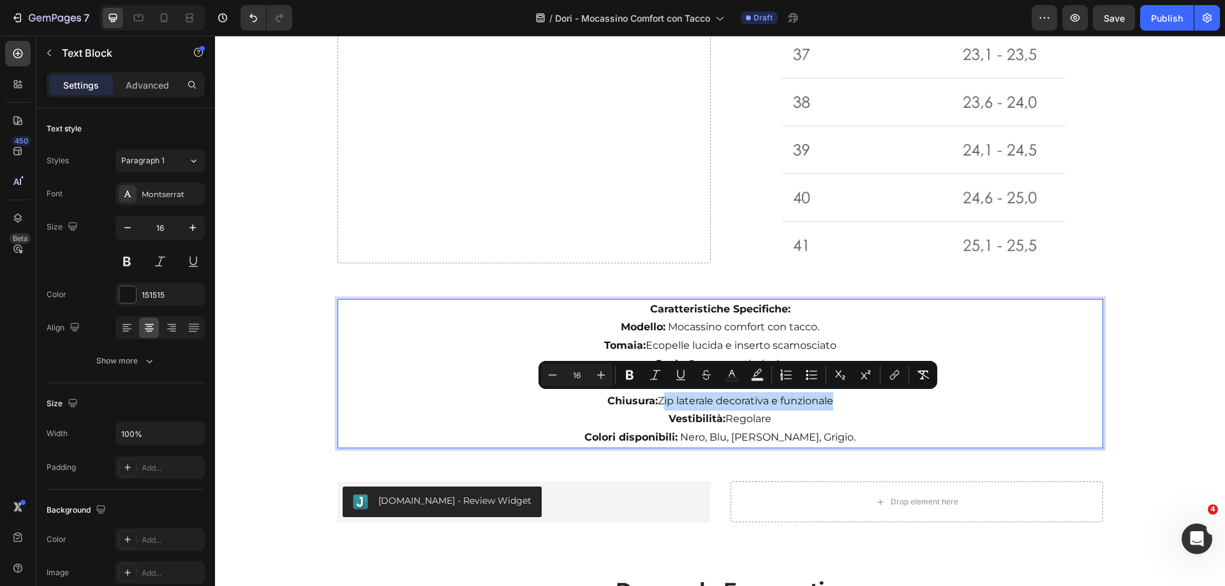
click at [755, 395] on span "Zip laterale decorativa e funzionale" at bounding box center [745, 401] width 175 height 12
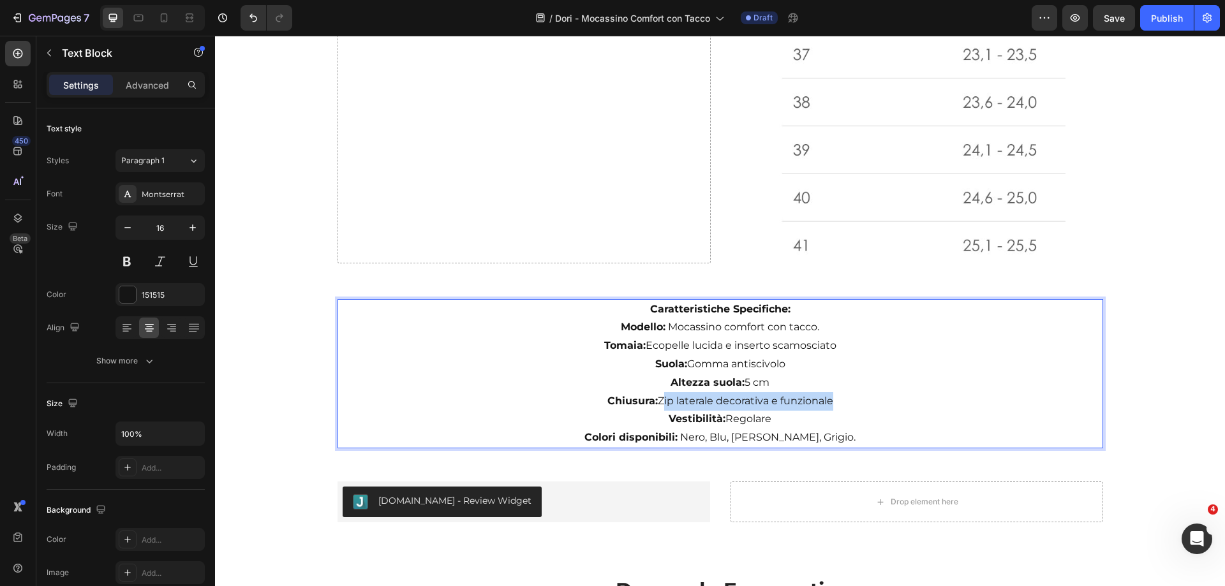
drag, startPoint x: 834, startPoint y: 395, endPoint x: 655, endPoint y: 402, distance: 178.7
click at [655, 402] on p "Chiusura: Zip laterale decorativa e funzionale" at bounding box center [720, 401] width 763 height 18
click at [799, 410] on p "Chiusura: Slip-on, senza lacci" at bounding box center [720, 401] width 763 height 18
click at [751, 422] on span "Regolare" at bounding box center [748, 419] width 46 height 12
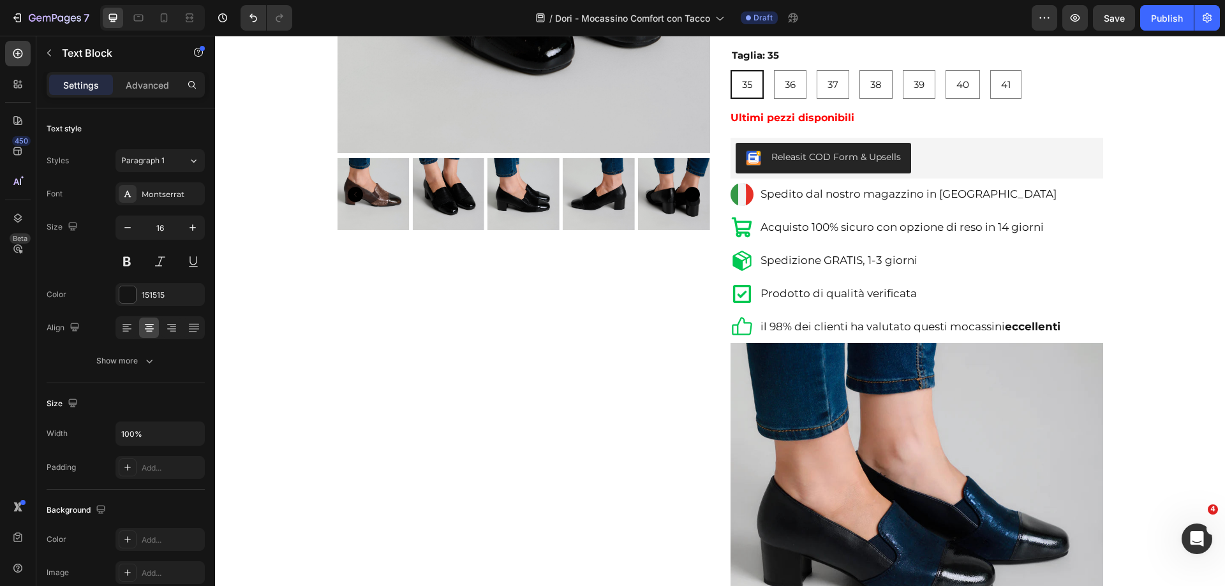
scroll to position [191, 0]
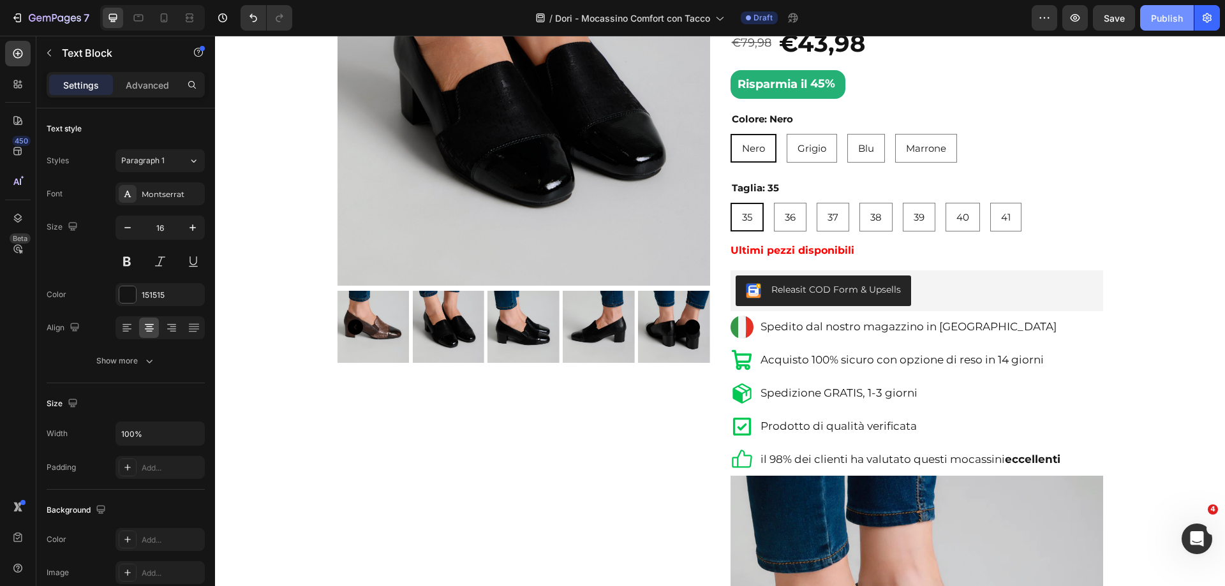
click at [1158, 21] on div "Publish" at bounding box center [1167, 17] width 32 height 13
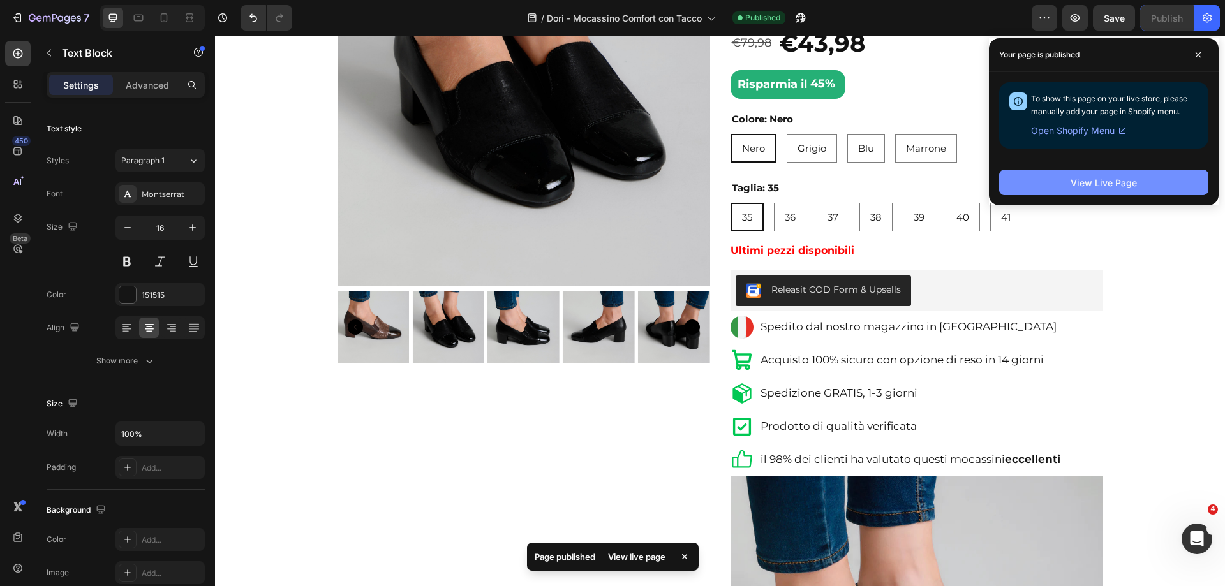
click at [1101, 183] on div "View Live Page" at bounding box center [1103, 182] width 66 height 13
